Goal: Check status: Check status

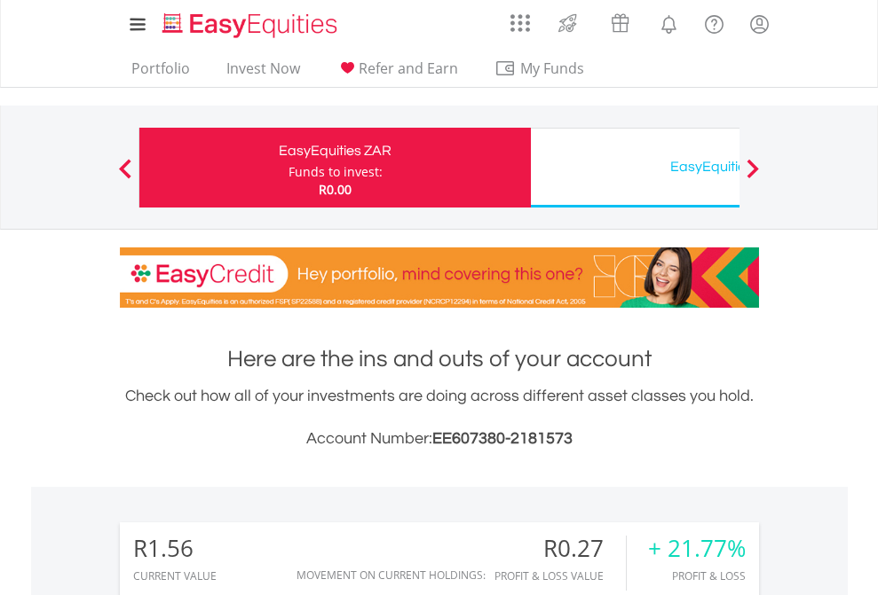
click at [288, 168] on div "Funds to invest:" at bounding box center [335, 172] width 94 height 18
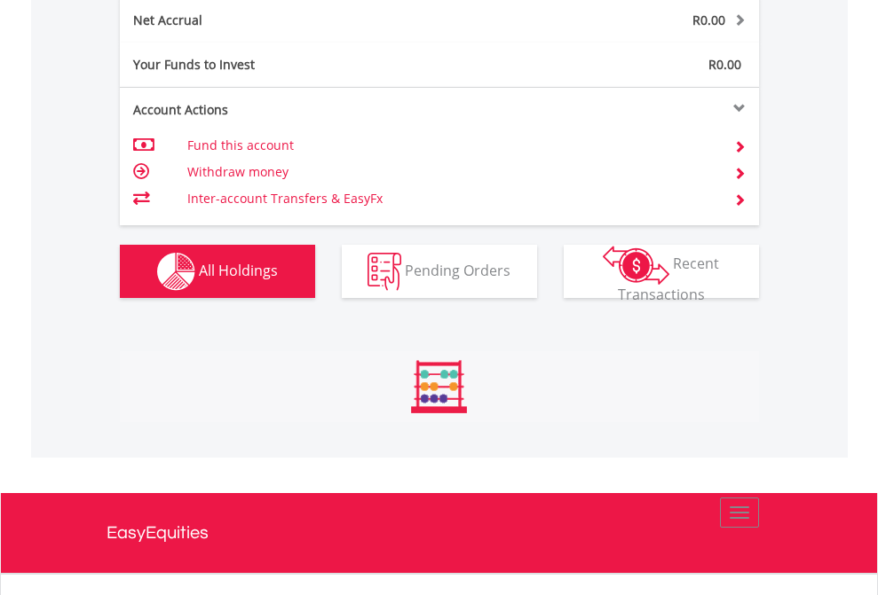
scroll to position [170, 279]
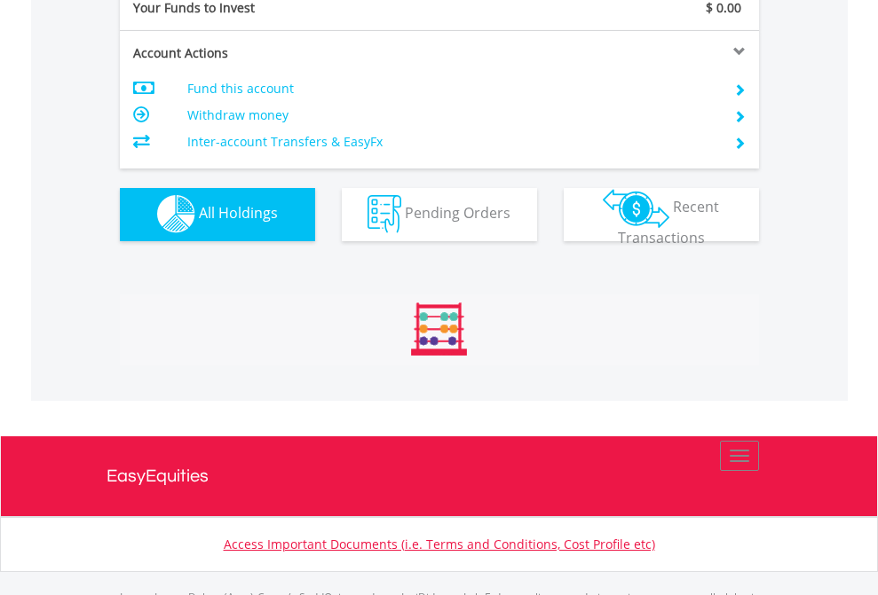
scroll to position [1757, 0]
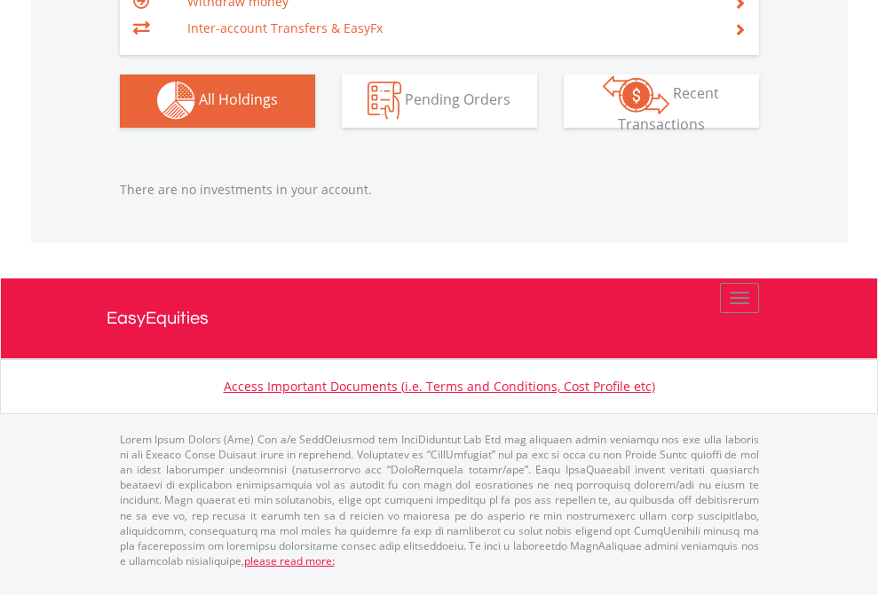
scroll to position [170, 279]
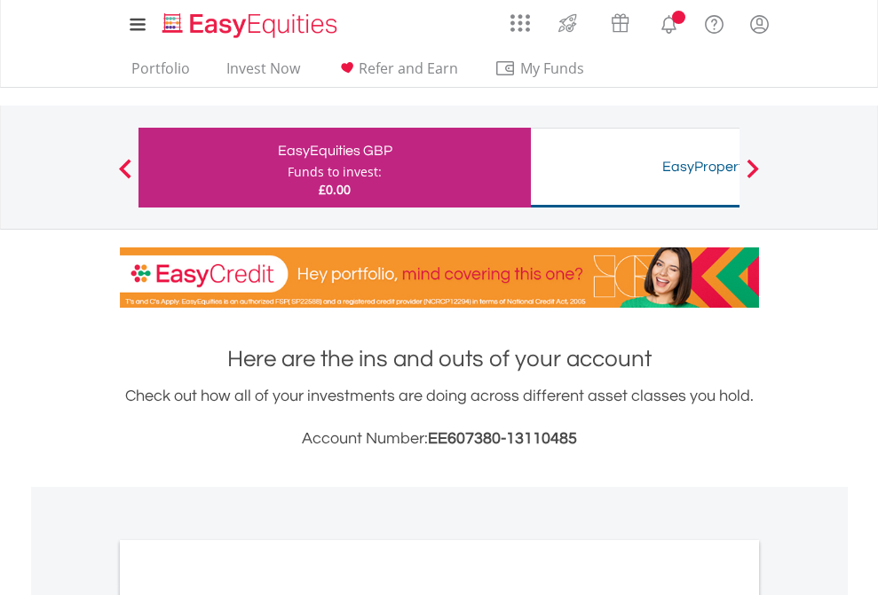
scroll to position [1067, 0]
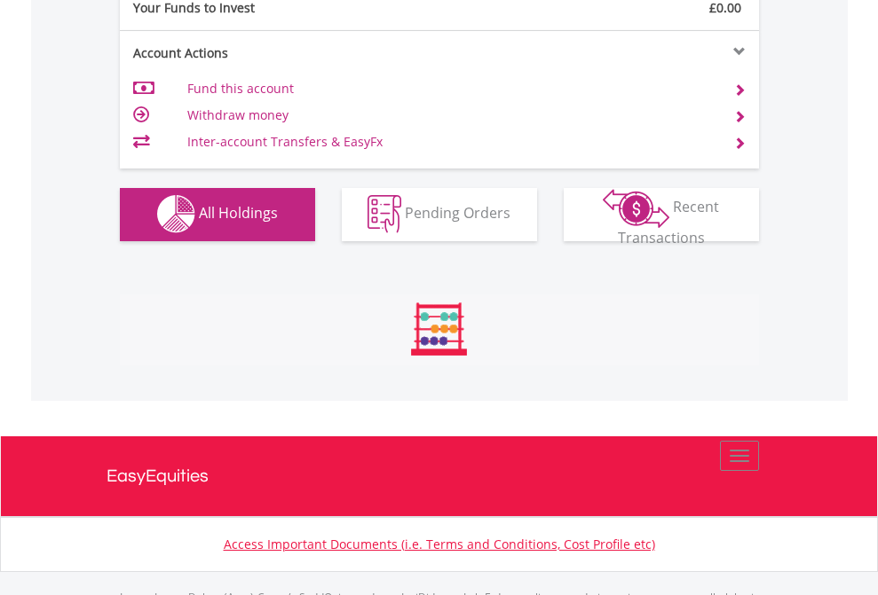
scroll to position [1757, 0]
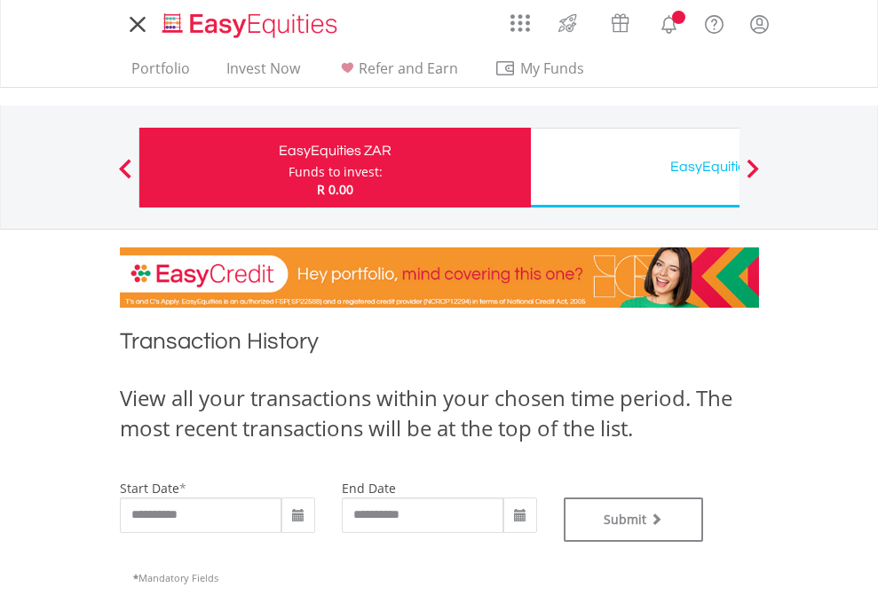
type input "**********"
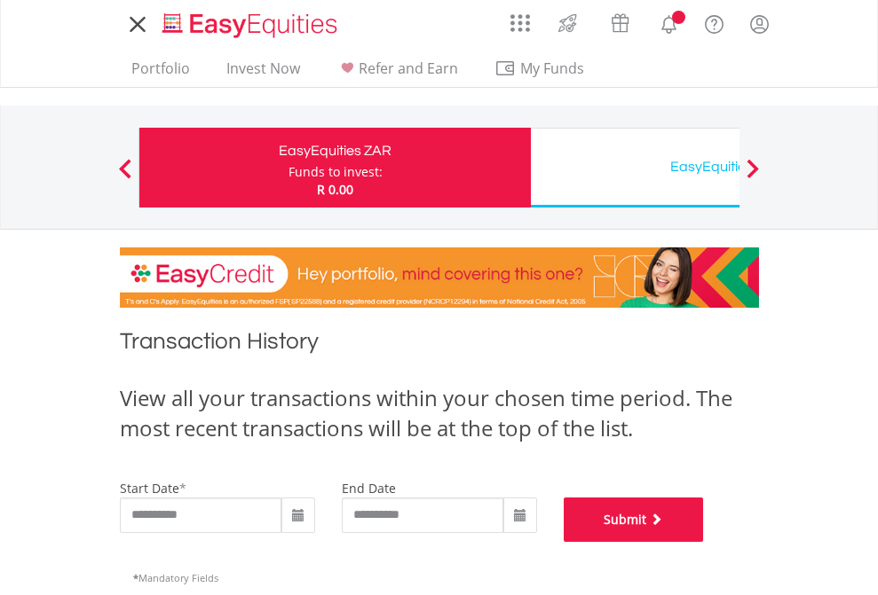
click at [704, 542] on button "Submit" at bounding box center [634, 520] width 140 height 44
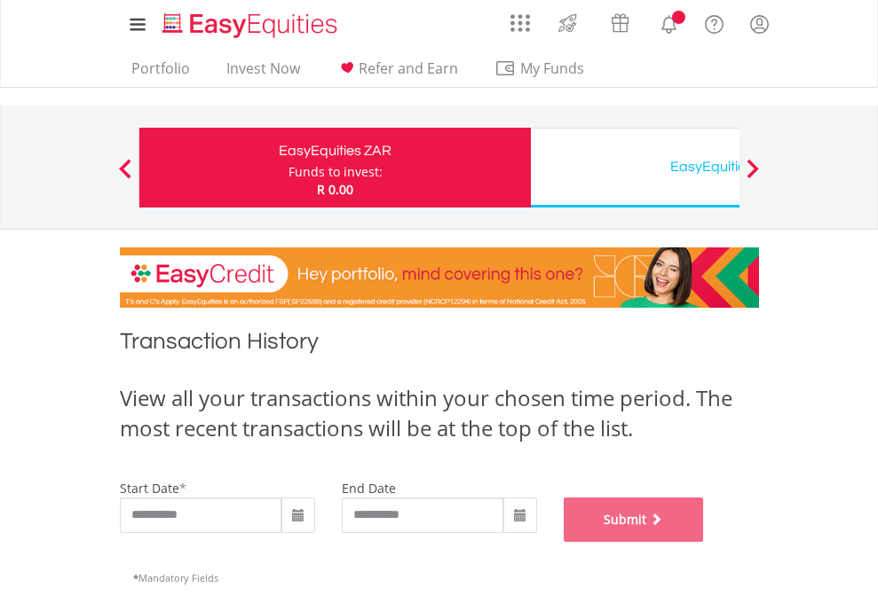
scroll to position [720, 0]
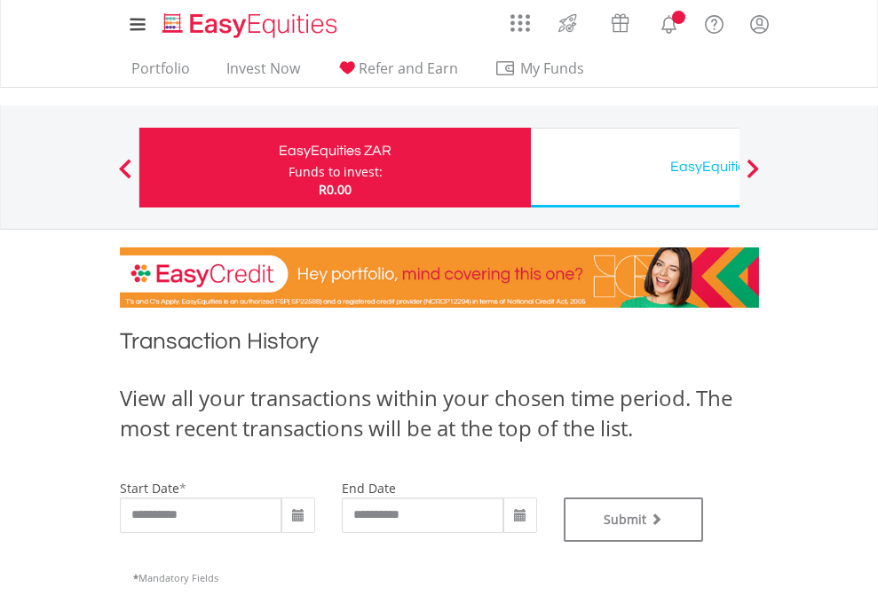
click at [635, 168] on div "EasyEquities USD" at bounding box center [726, 166] width 370 height 25
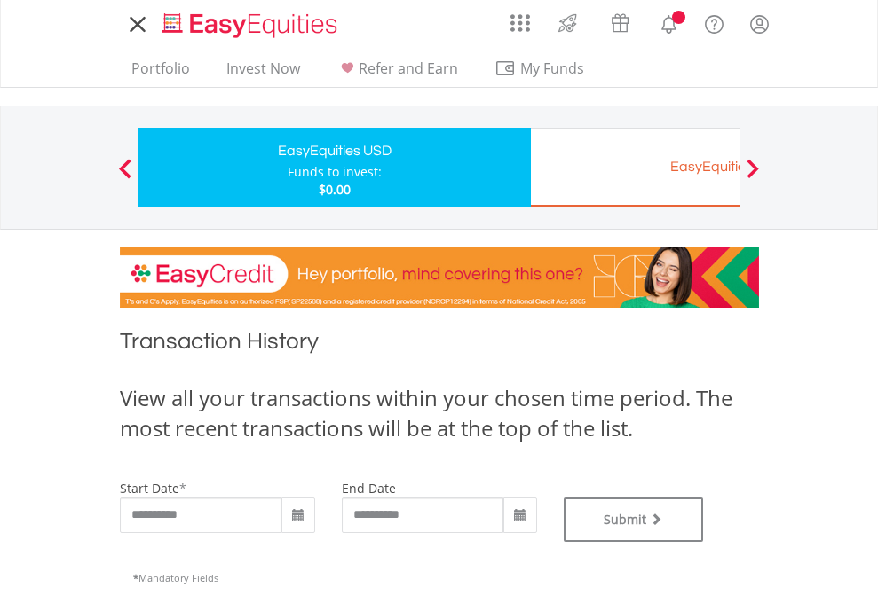
type input "**********"
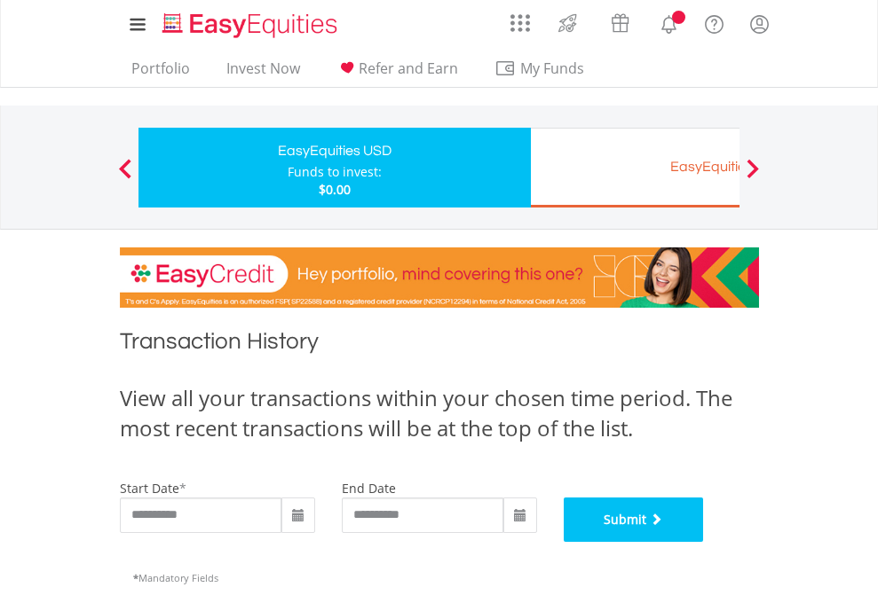
click at [704, 542] on button "Submit" at bounding box center [634, 520] width 140 height 44
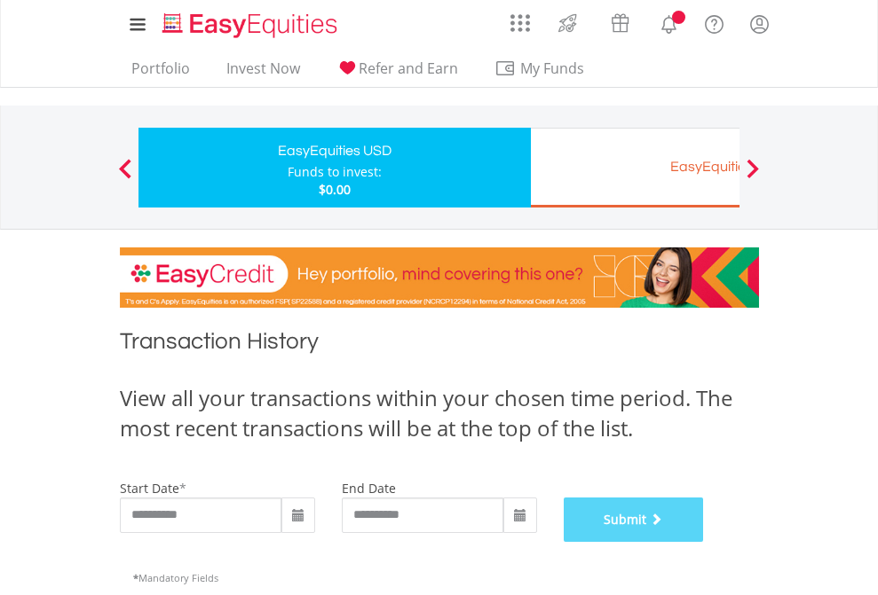
scroll to position [720, 0]
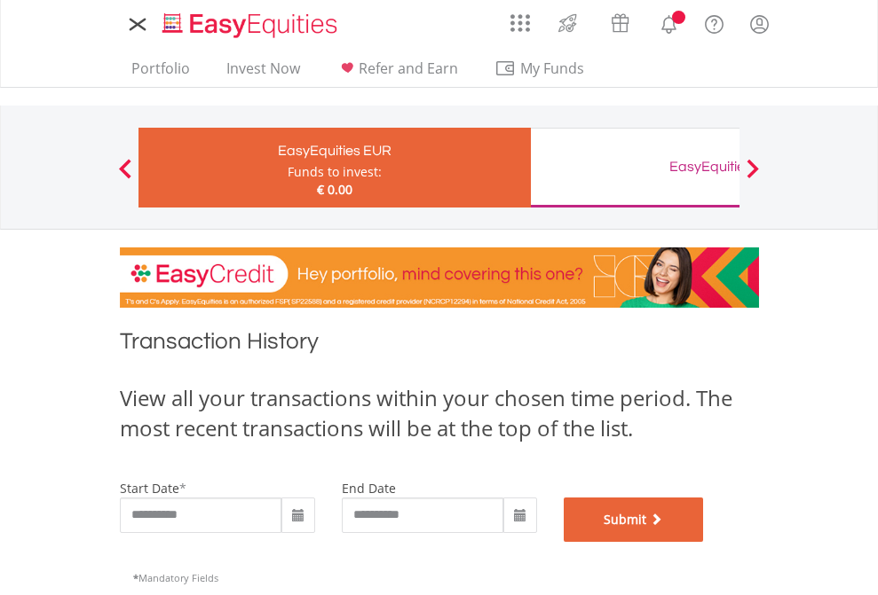
click at [704, 542] on button "Submit" at bounding box center [634, 520] width 140 height 44
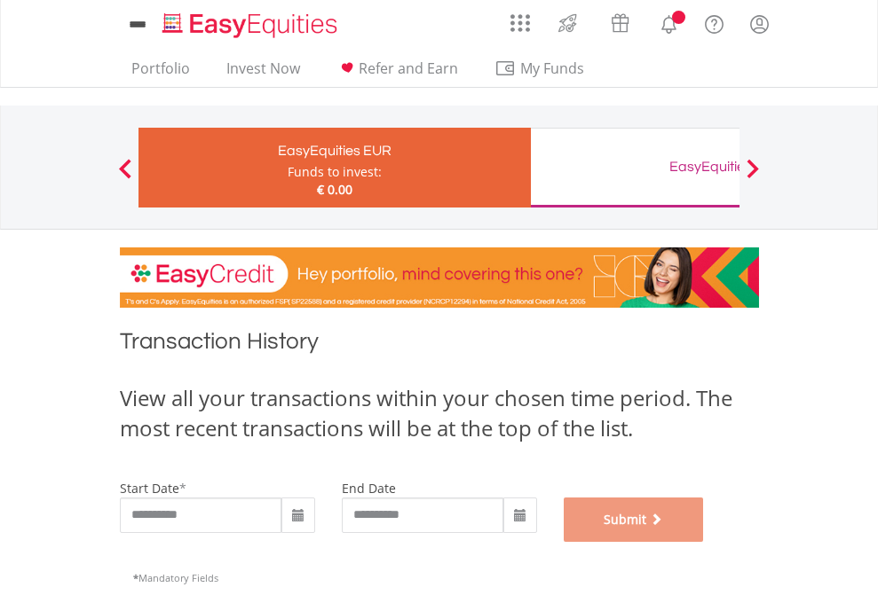
scroll to position [720, 0]
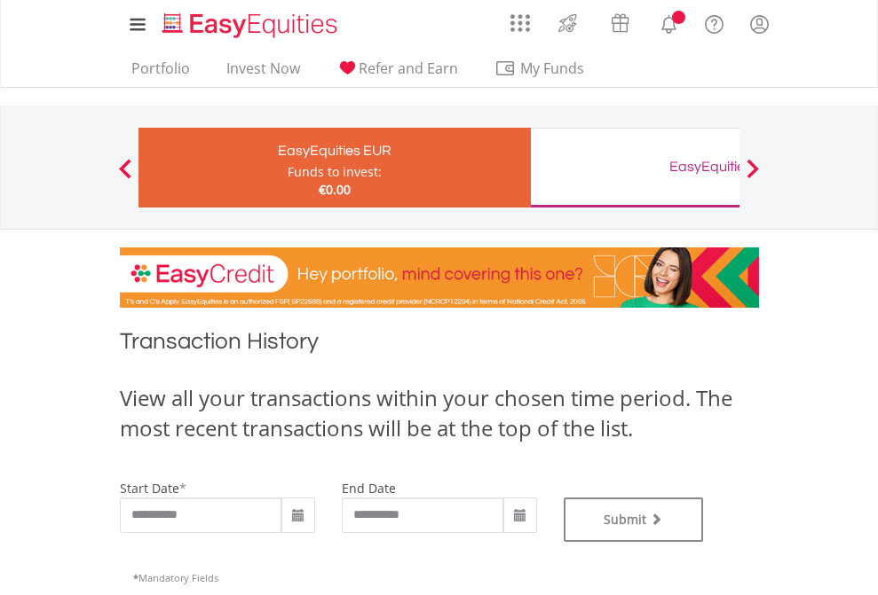
click at [635, 168] on div "EasyEquities GBP" at bounding box center [726, 166] width 370 height 25
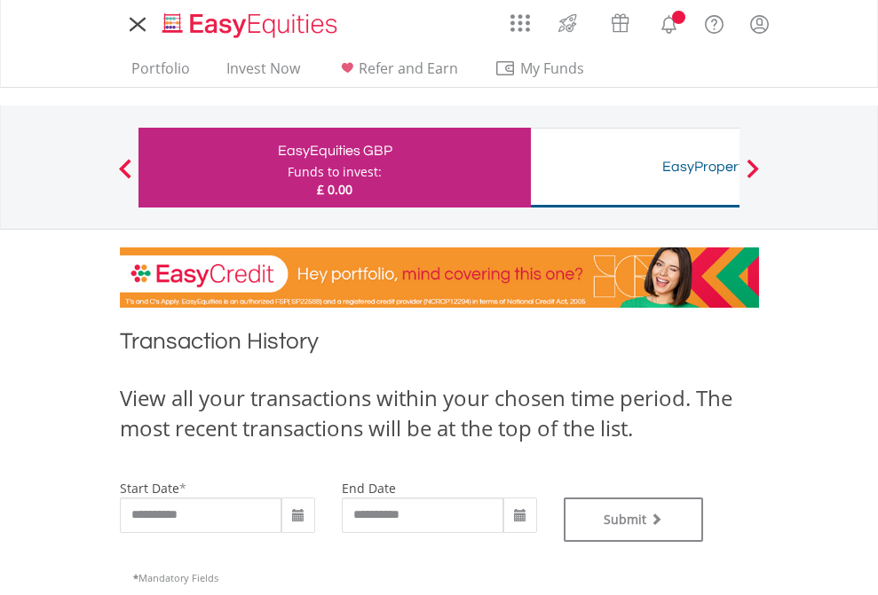
type input "**********"
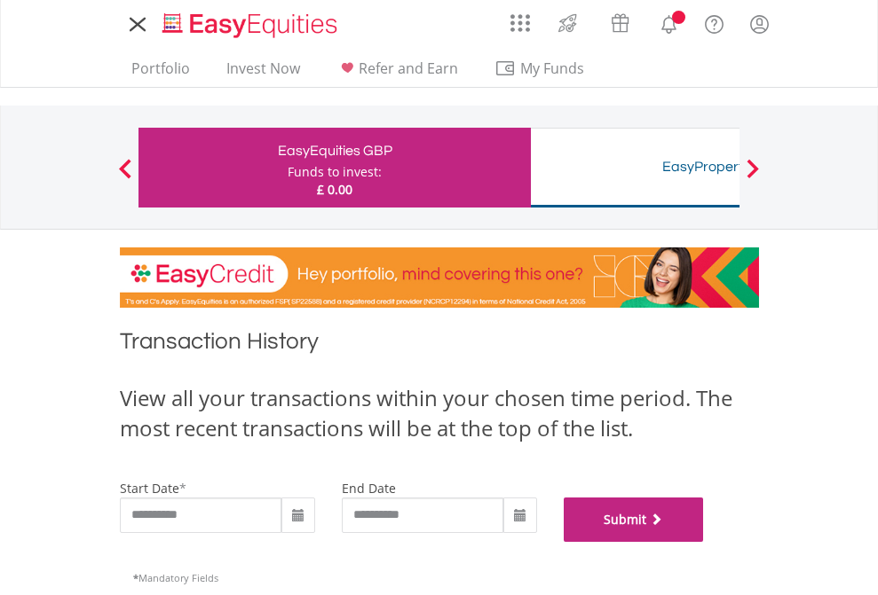
click at [704, 542] on button "Submit" at bounding box center [634, 520] width 140 height 44
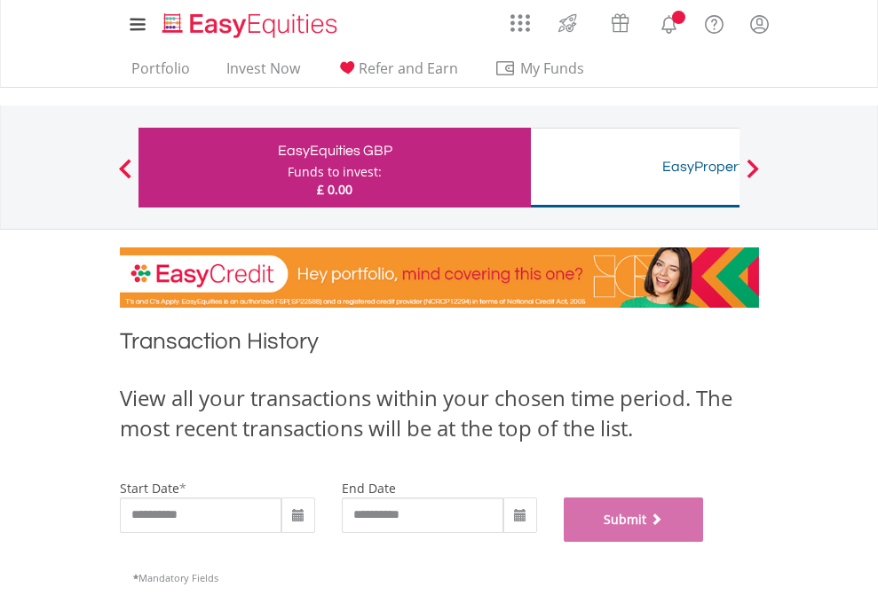
scroll to position [720, 0]
